Goal: Information Seeking & Learning: Learn about a topic

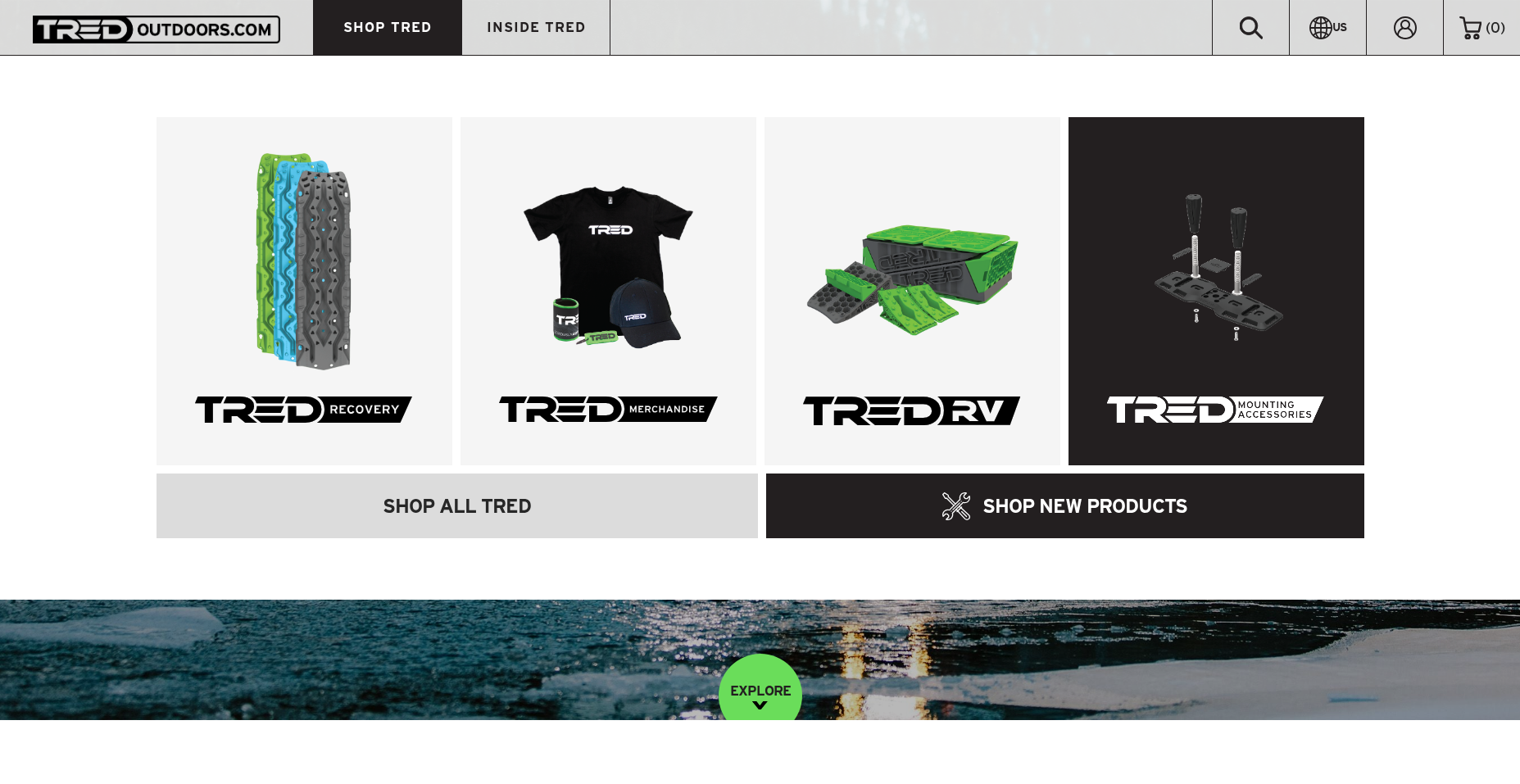
click at [1206, 278] on link at bounding box center [1216, 291] width 295 height 348
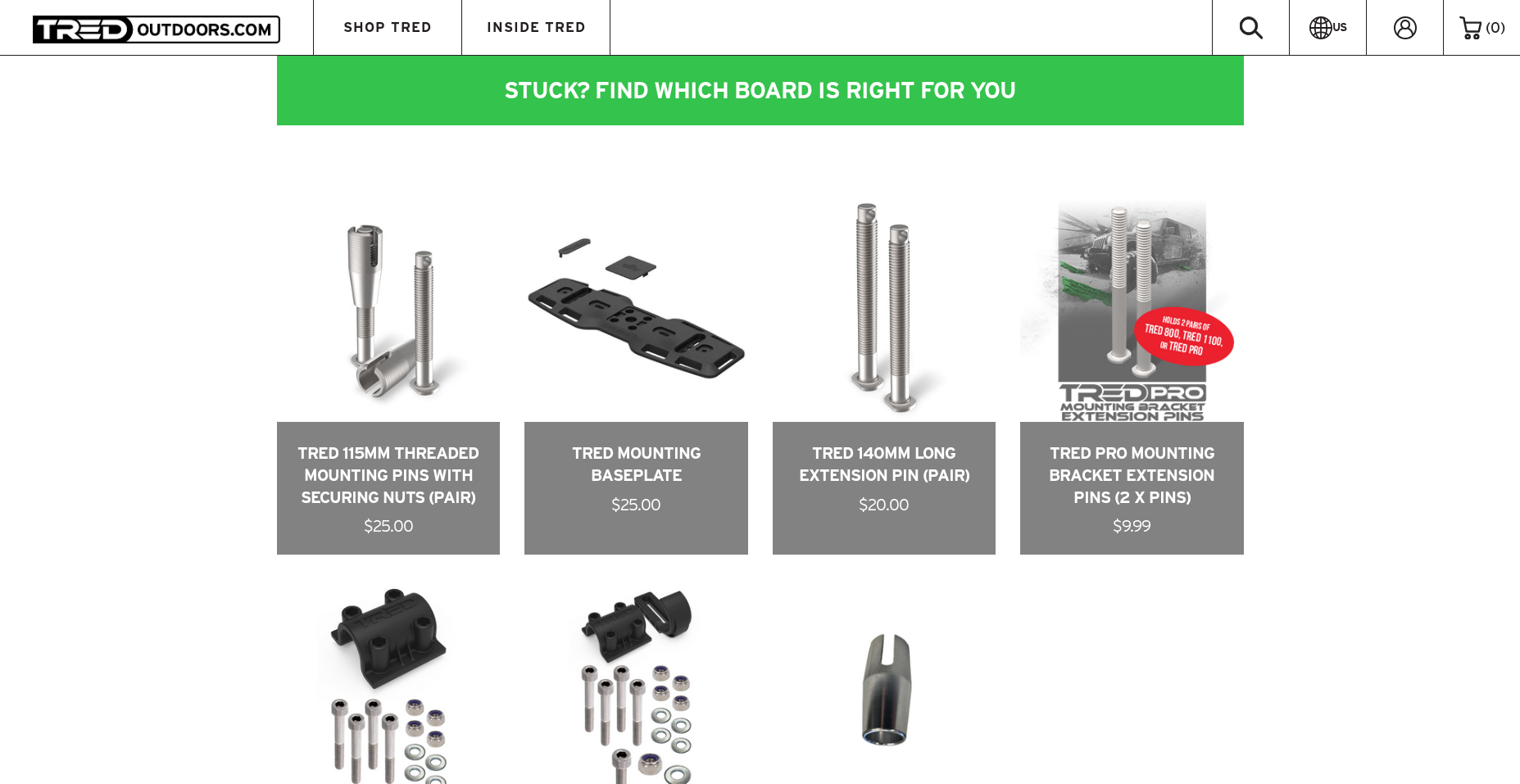
scroll to position [822, 0]
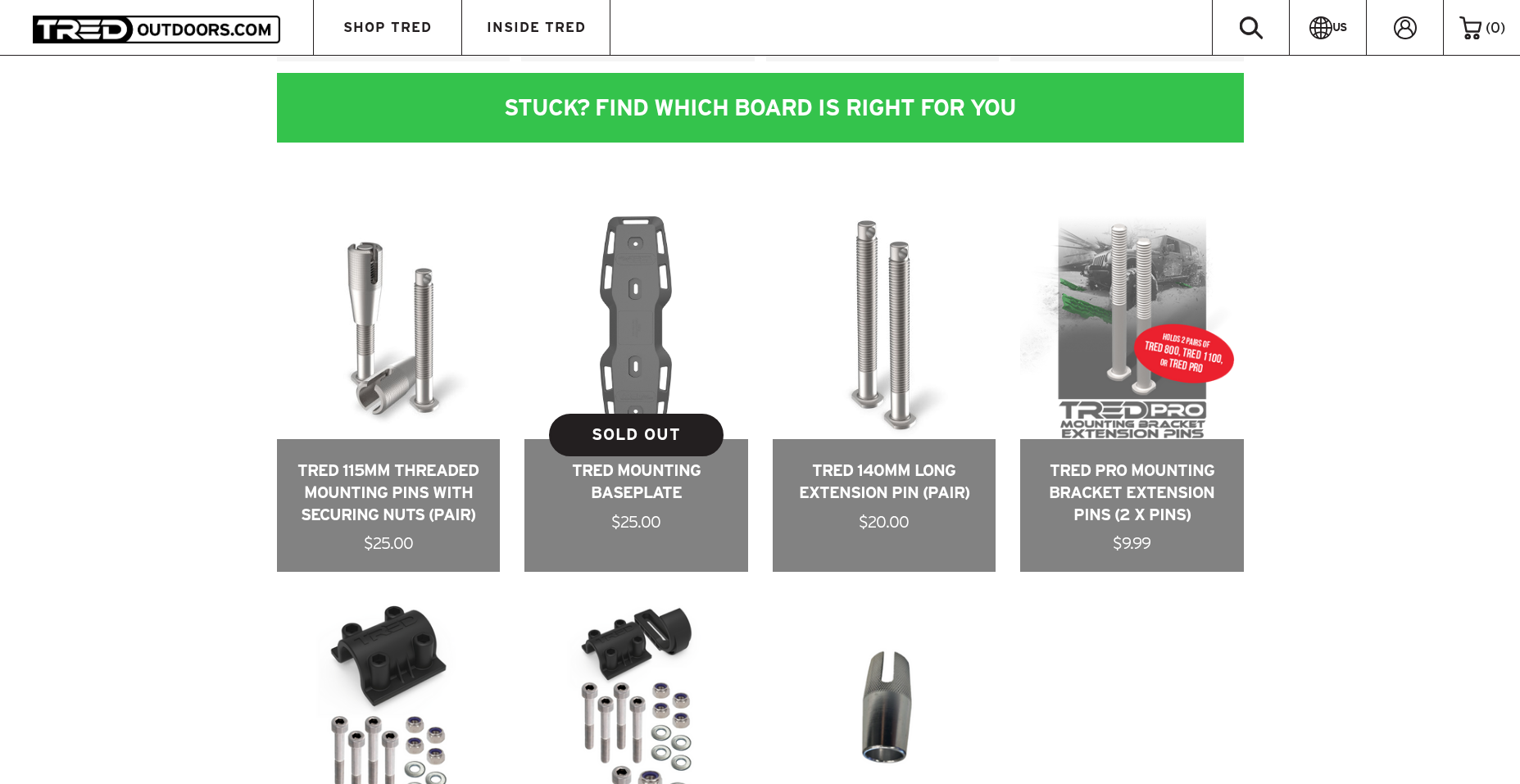
click at [655, 361] on link at bounding box center [636, 395] width 224 height 357
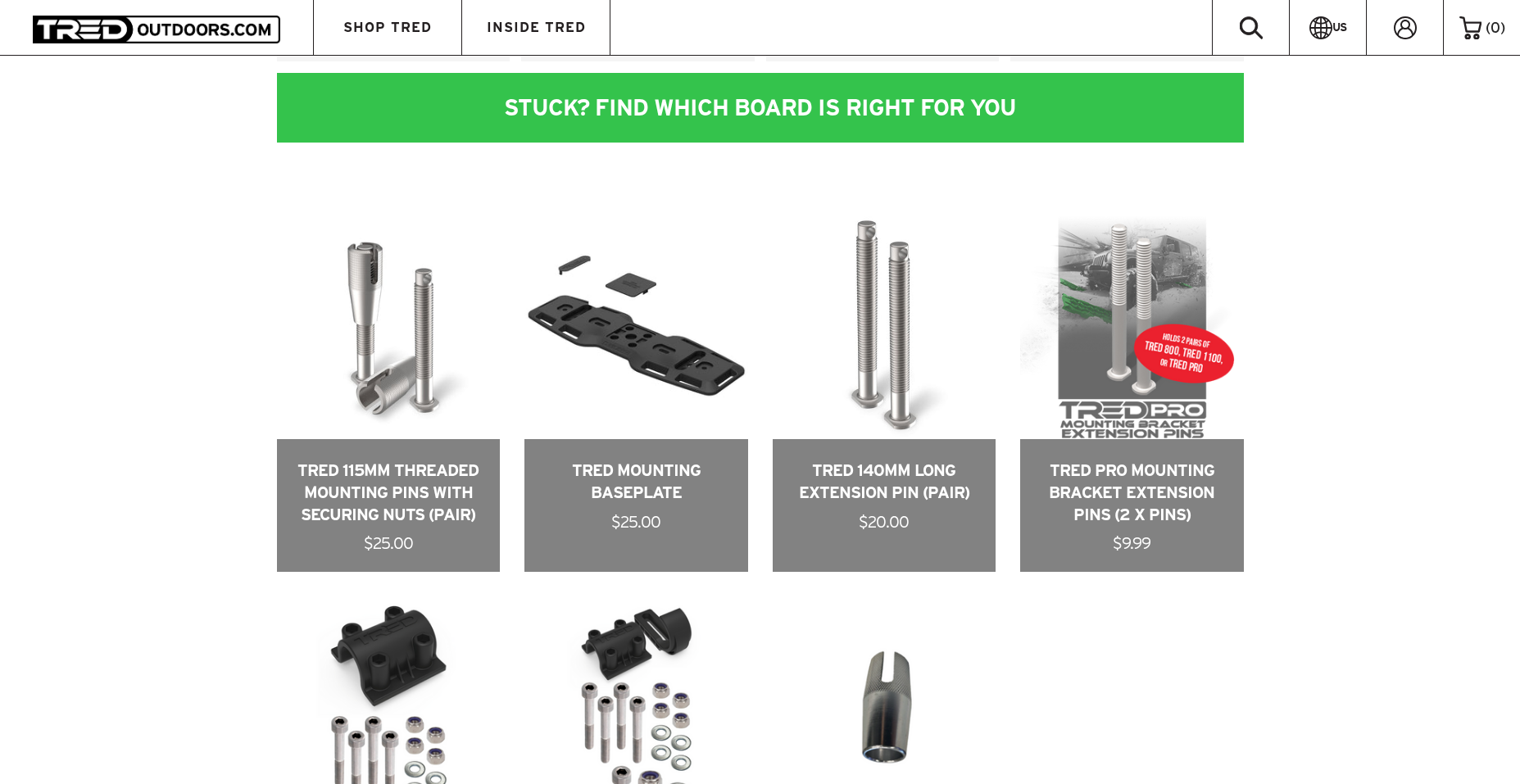
scroll to position [822, 0]
click at [406, 346] on link at bounding box center [389, 395] width 224 height 357
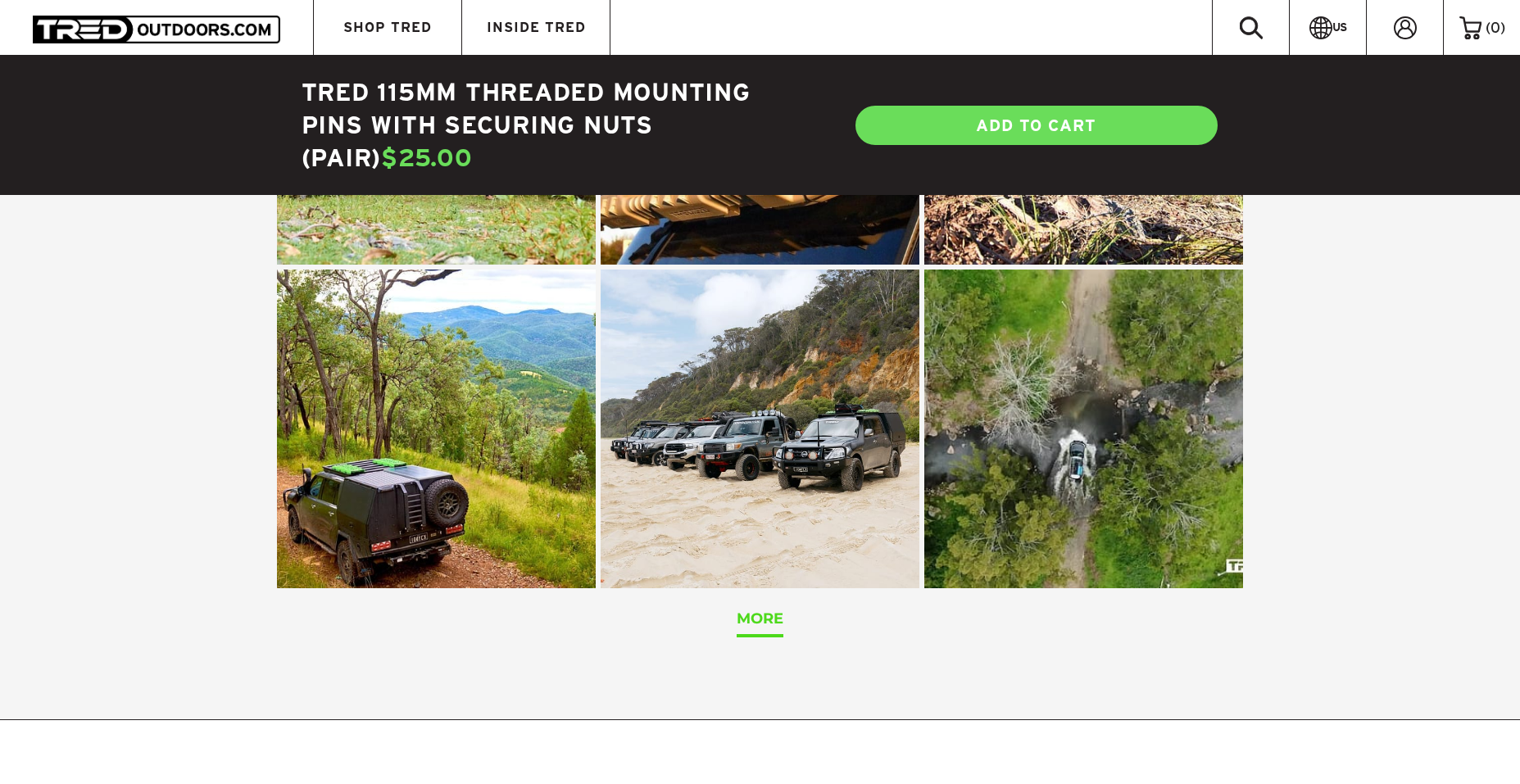
scroll to position [3880, 0]
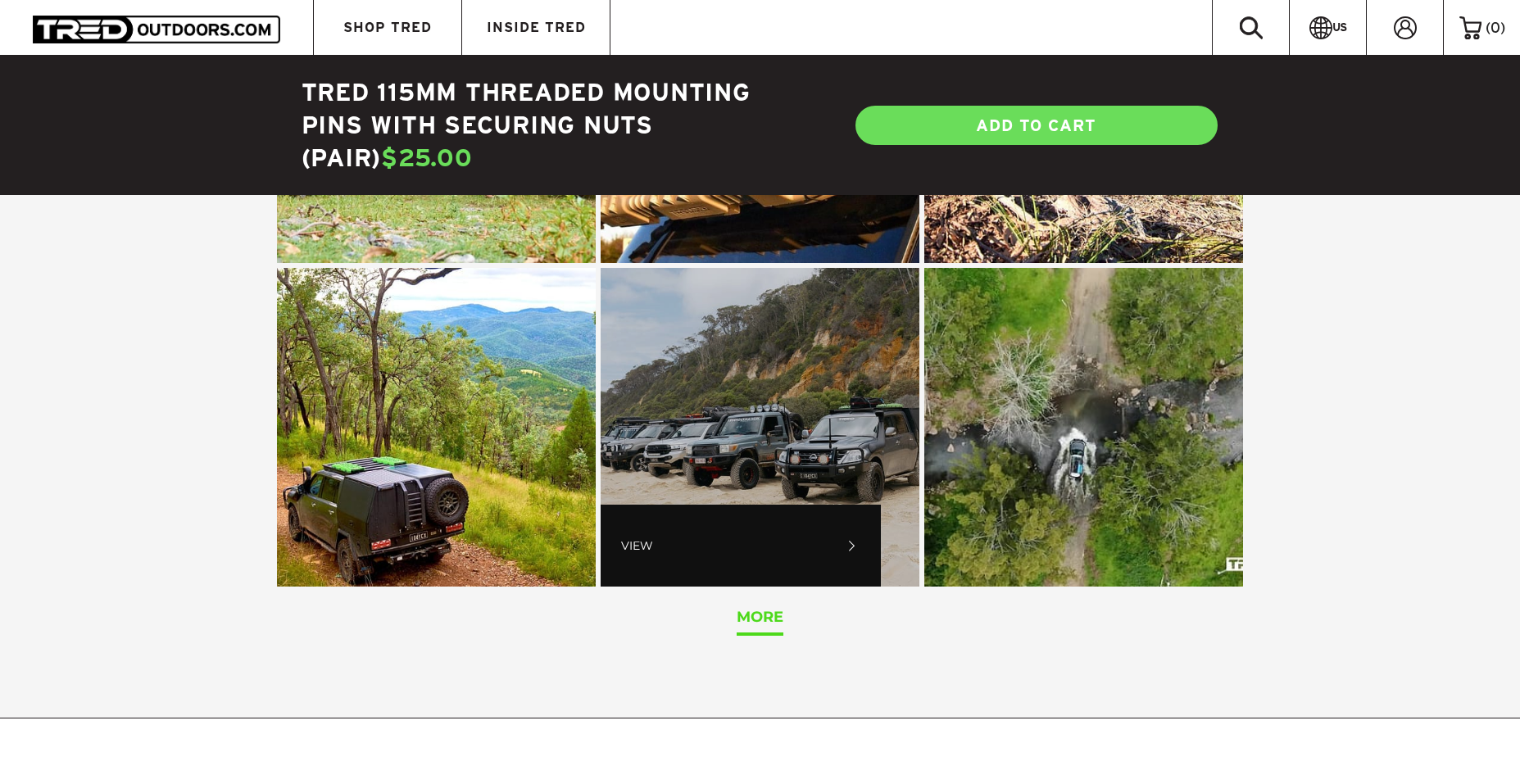
click at [822, 437] on span "What a sight for sore eyes! 👀, click to open details" at bounding box center [760, 427] width 319 height 318
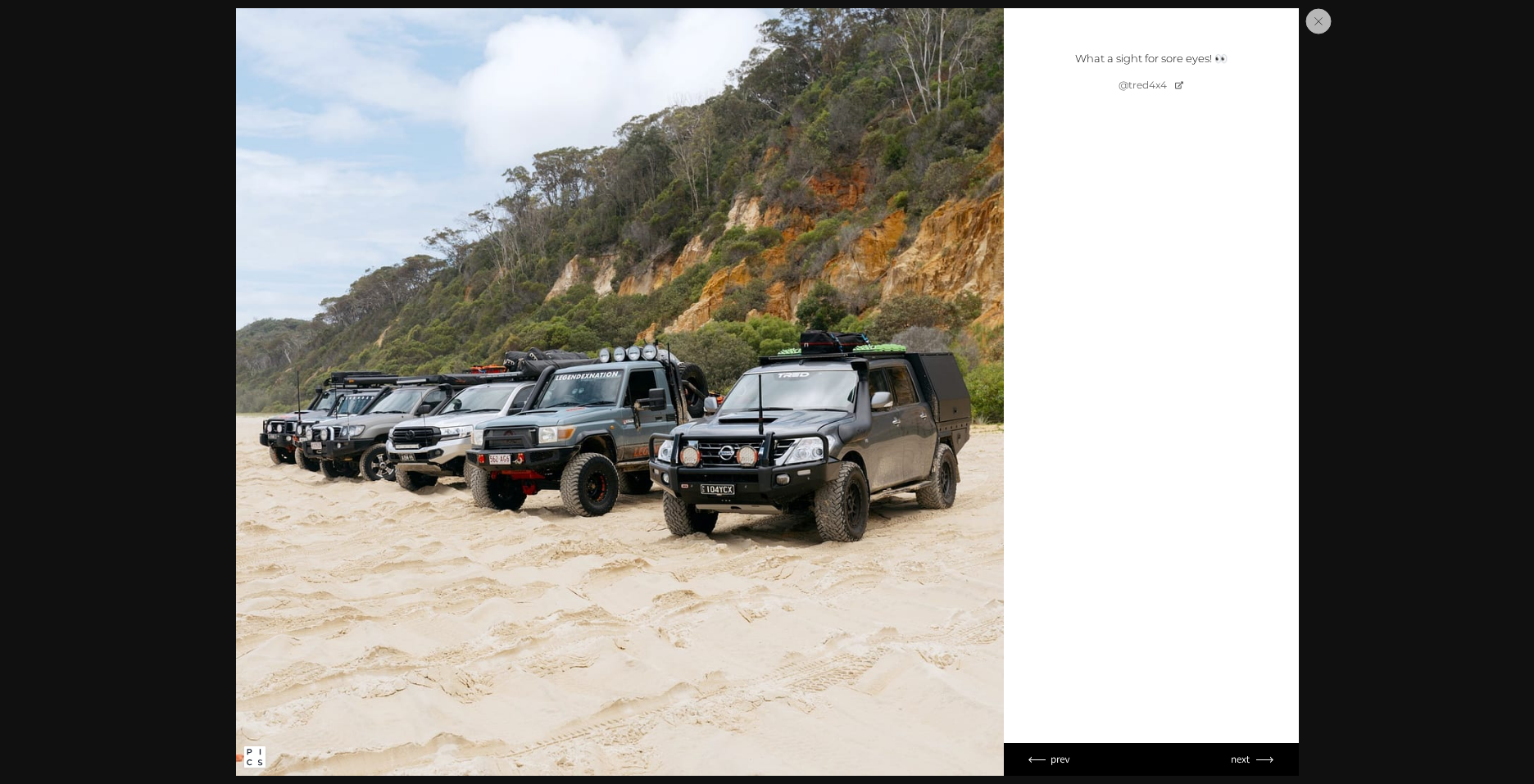
click at [1333, 366] on div at bounding box center [767, 392] width 1534 height 784
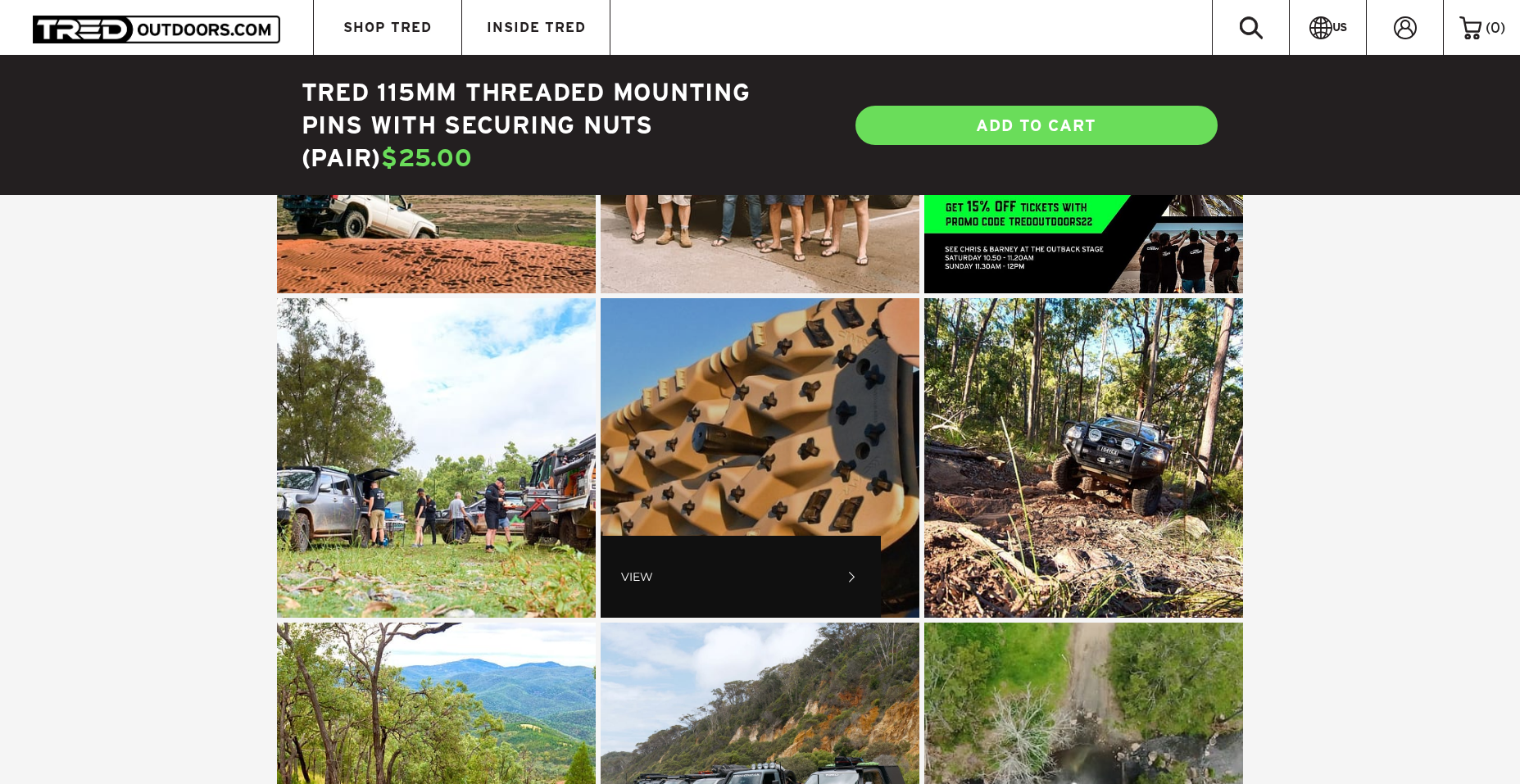
scroll to position [3527, 0]
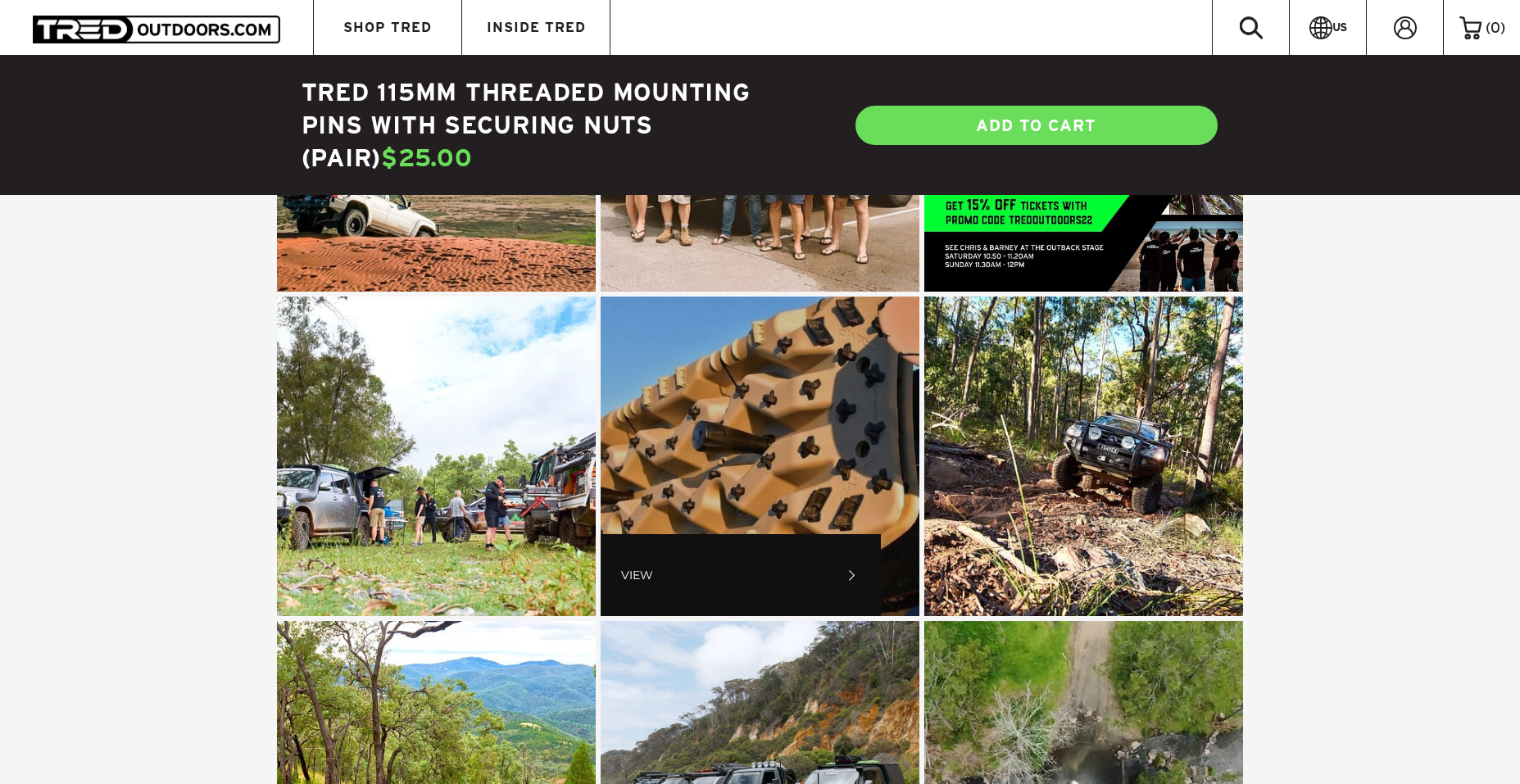
click at [913, 427] on span "If you could have a set of TRE... , click to open details" at bounding box center [760, 455] width 319 height 318
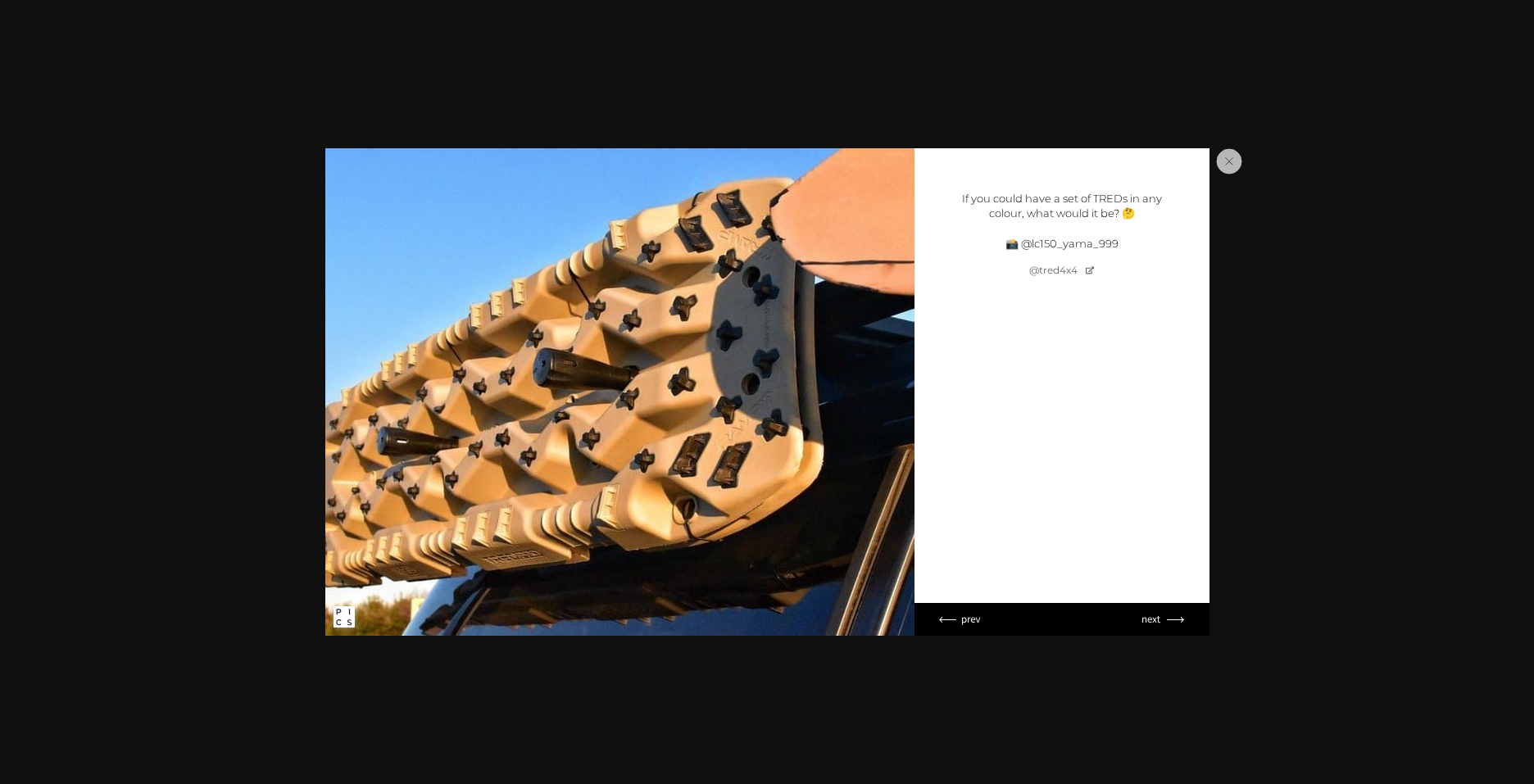
click at [773, 419] on img at bounding box center [620, 391] width 589 height 487
click at [1155, 617] on icon "Next widget item" at bounding box center [1162, 618] width 42 height 6
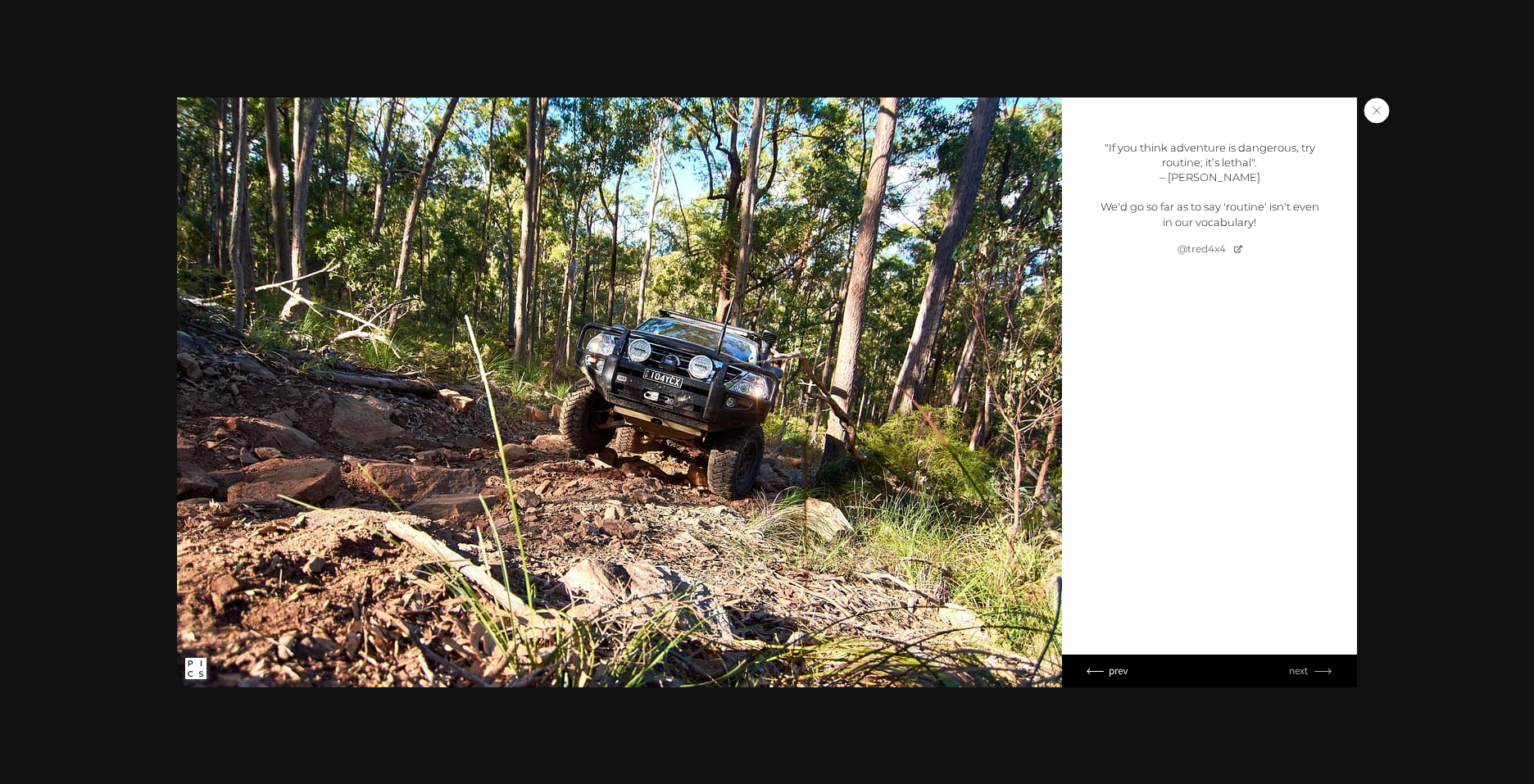
click at [1283, 671] on icon "Next widget item" at bounding box center [1311, 670] width 66 height 33
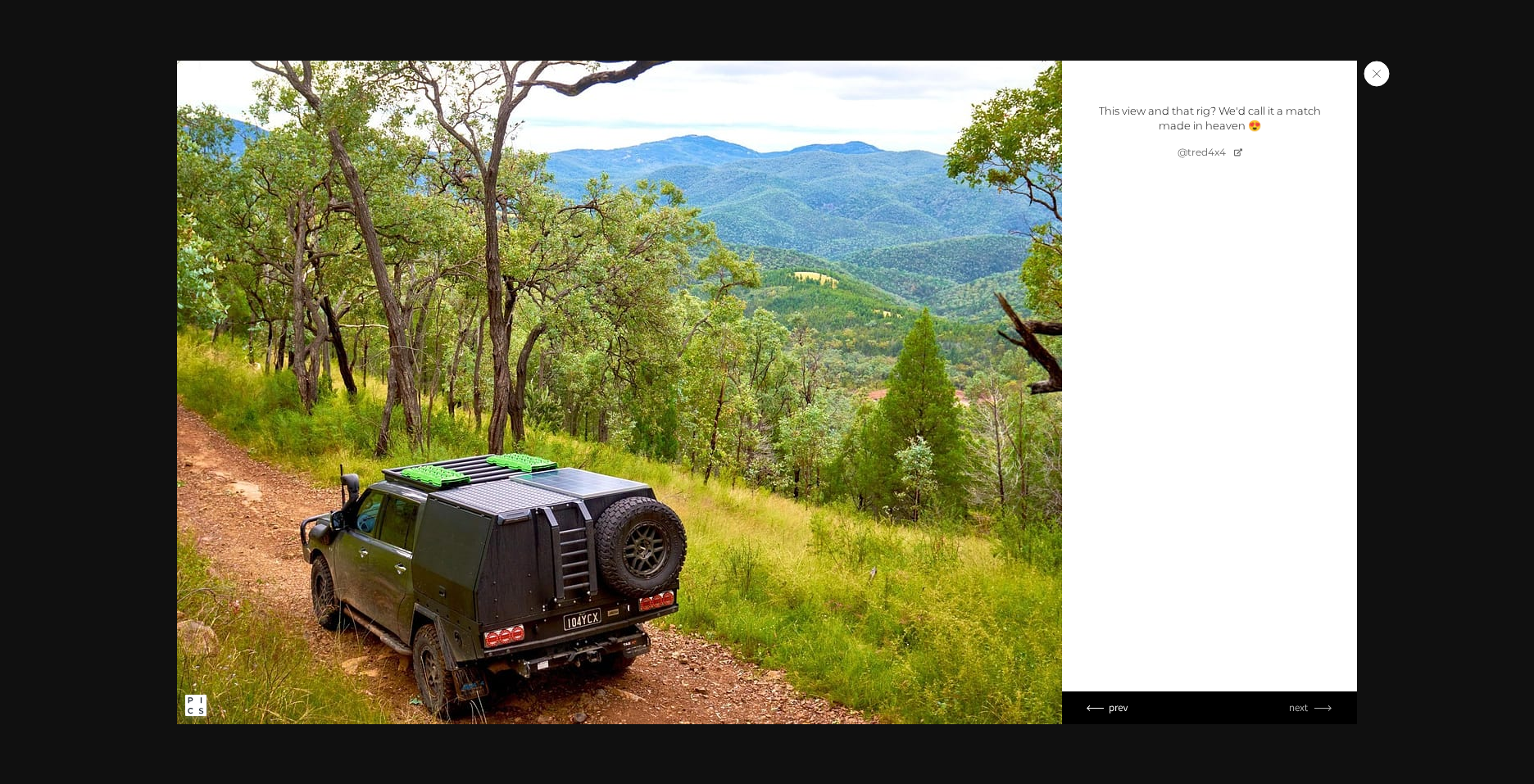
click at [1312, 709] on icon "Next widget item" at bounding box center [1311, 707] width 66 height 33
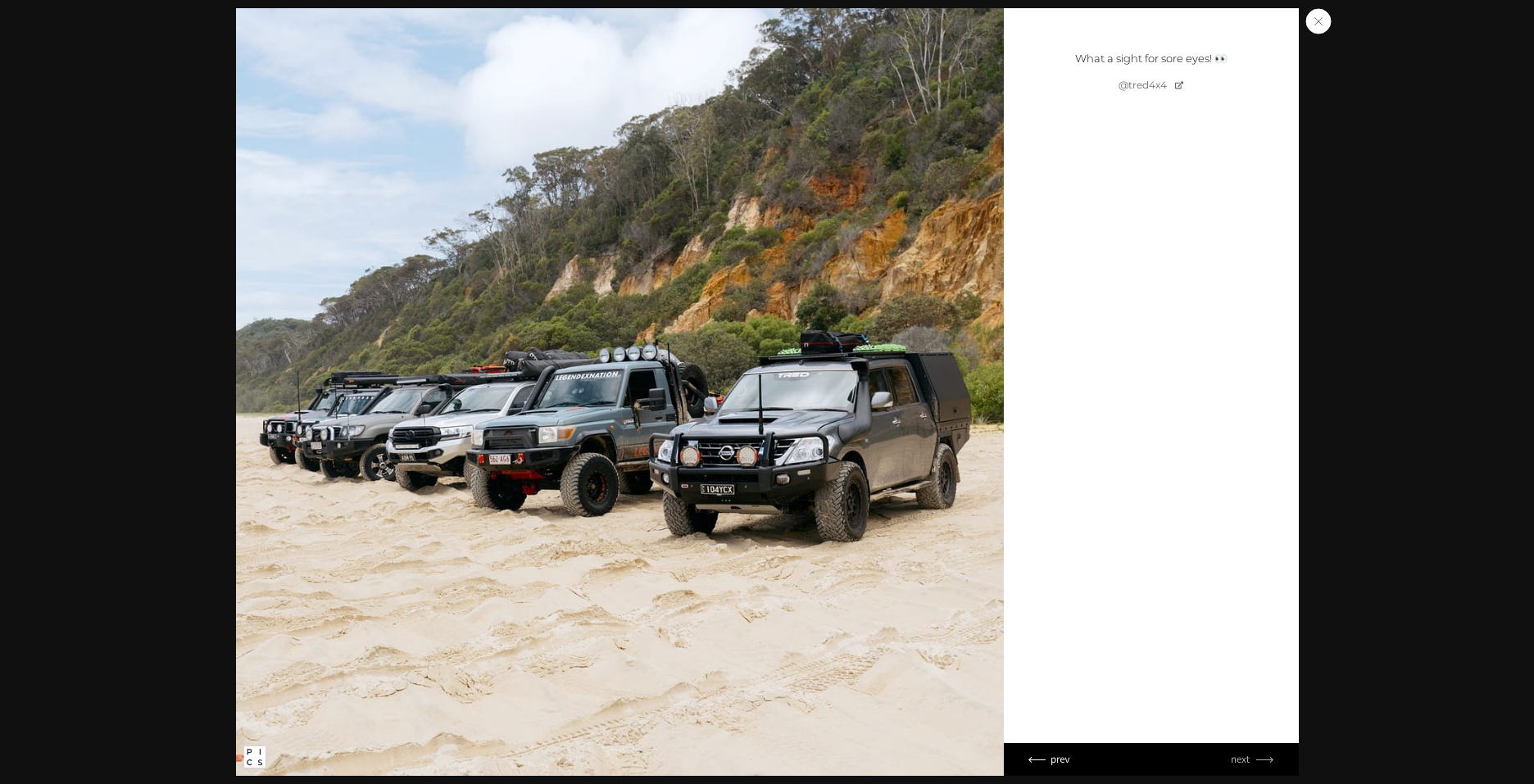
click at [1246, 757] on icon "Next widget item" at bounding box center [1253, 759] width 66 height 33
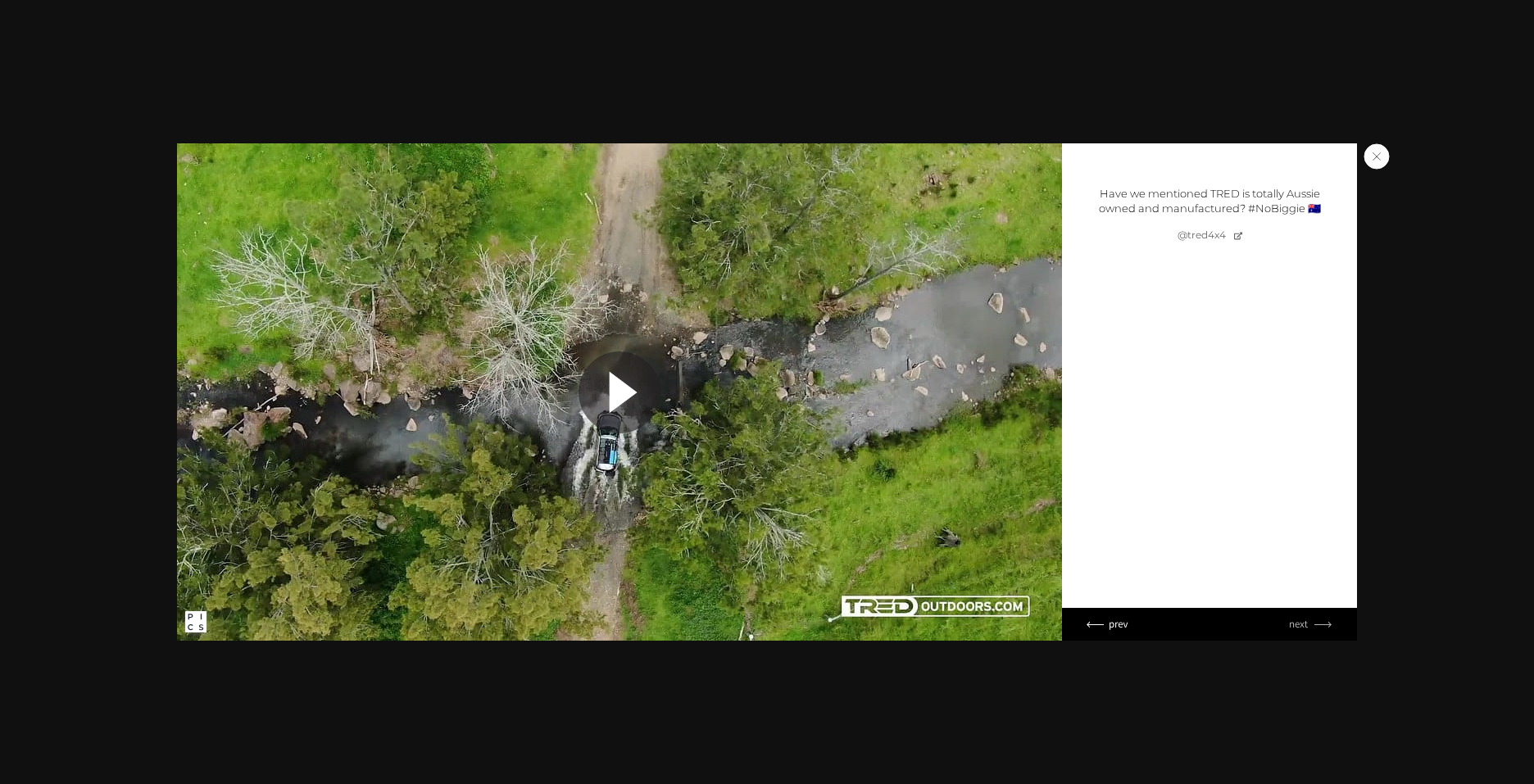
click at [1309, 630] on icon "Next widget item" at bounding box center [1311, 623] width 66 height 33
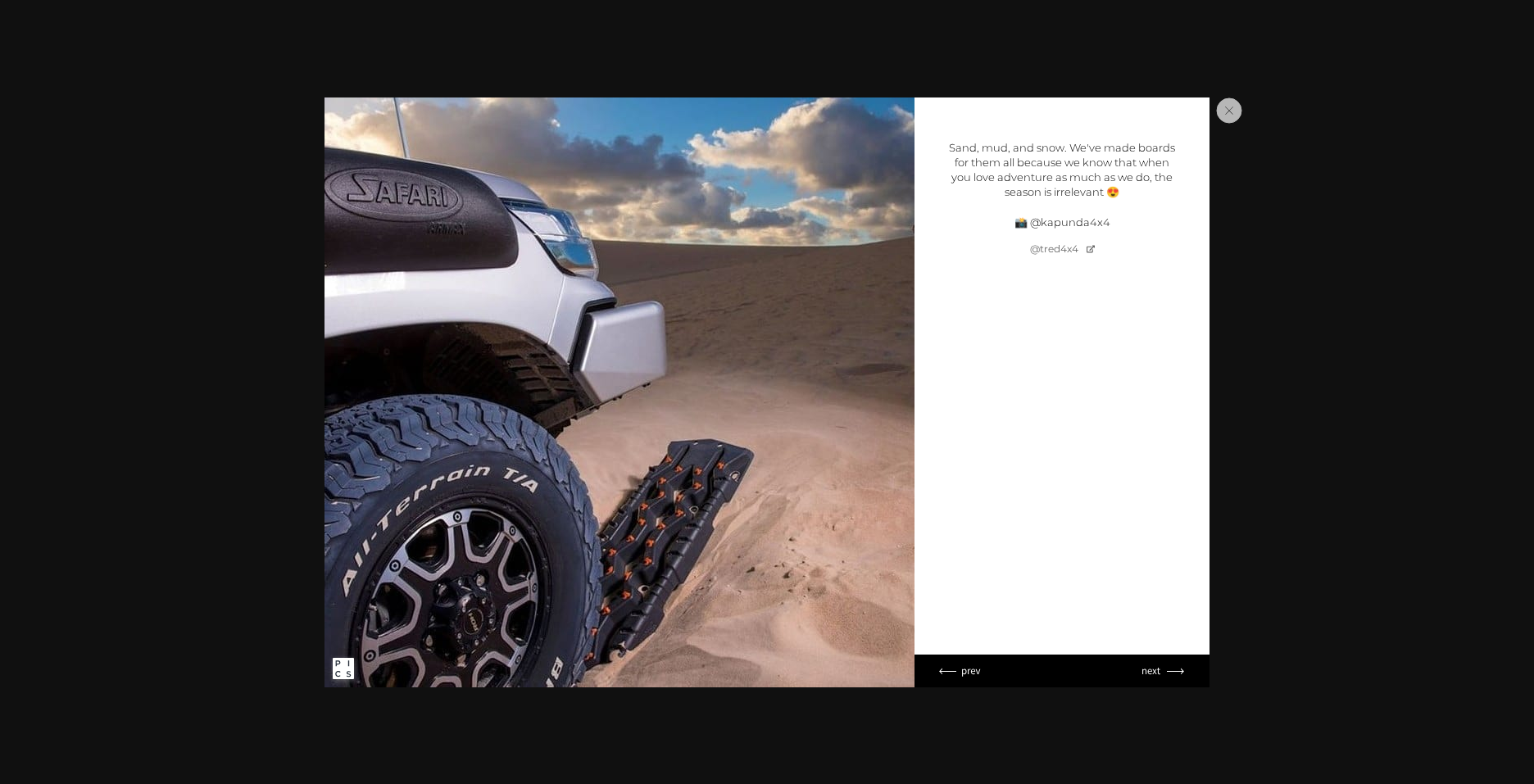
click at [1227, 111] on circle "Close popup" at bounding box center [1229, 111] width 25 height 25
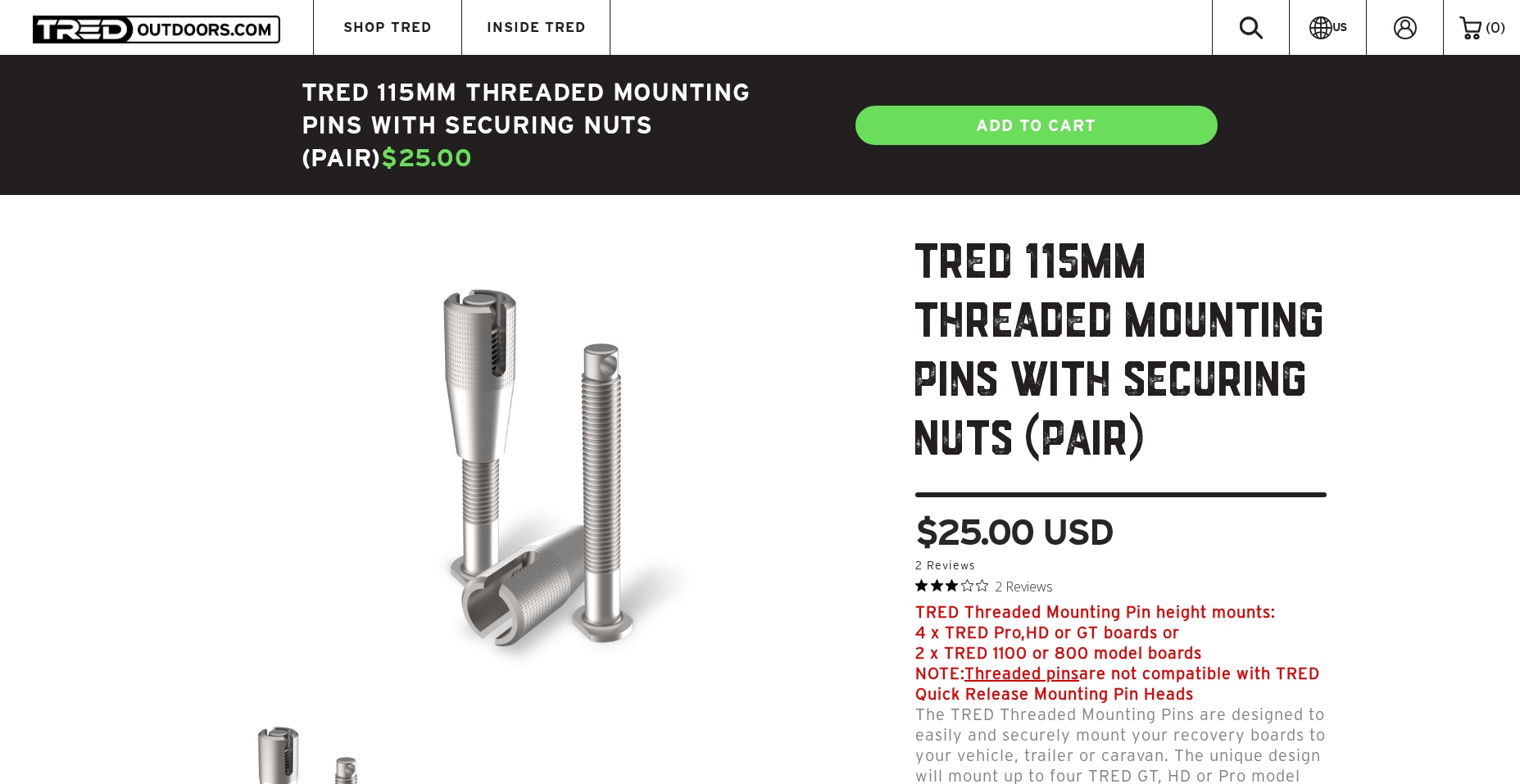
scroll to position [0, 0]
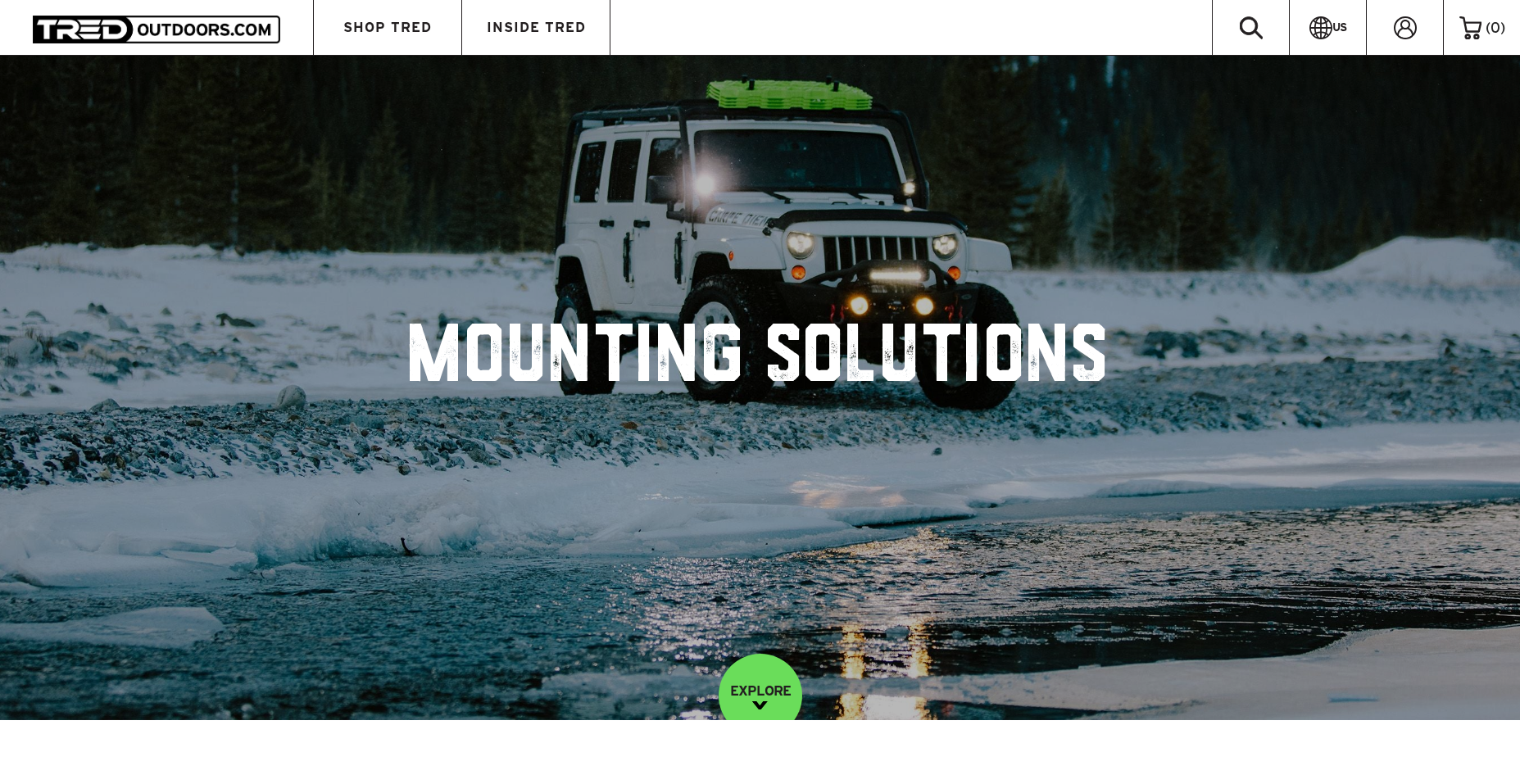
scroll to position [822, 0]
